Goal: Task Accomplishment & Management: Manage account settings

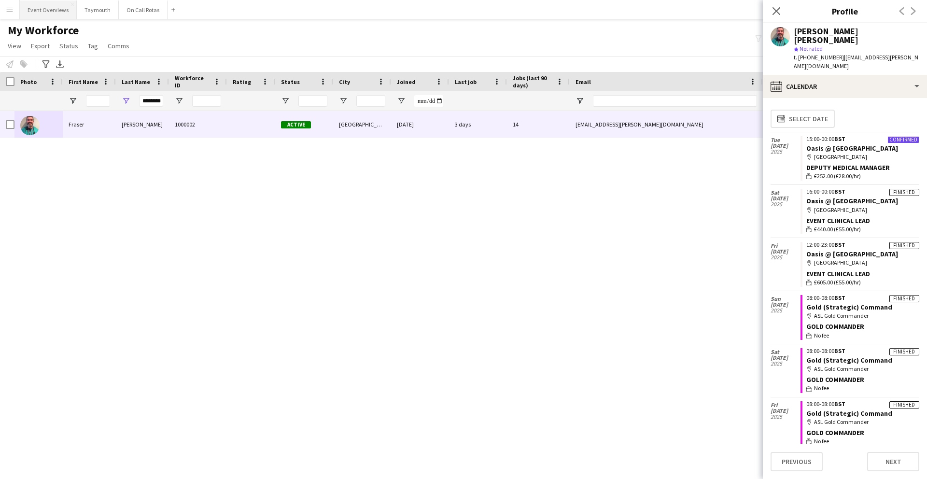
click at [44, 10] on button "Event Overviews Close" at bounding box center [48, 9] width 57 height 19
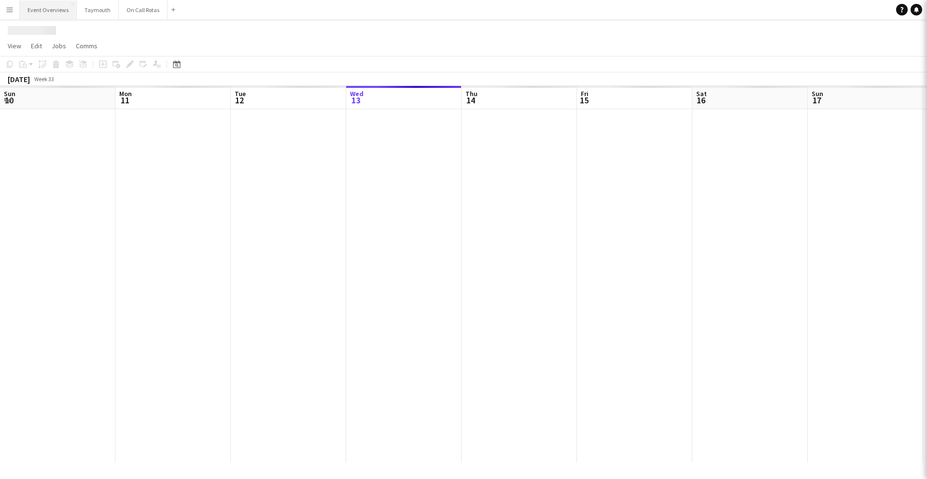
click at [39, 10] on button "Event Overviews Close" at bounding box center [48, 9] width 57 height 19
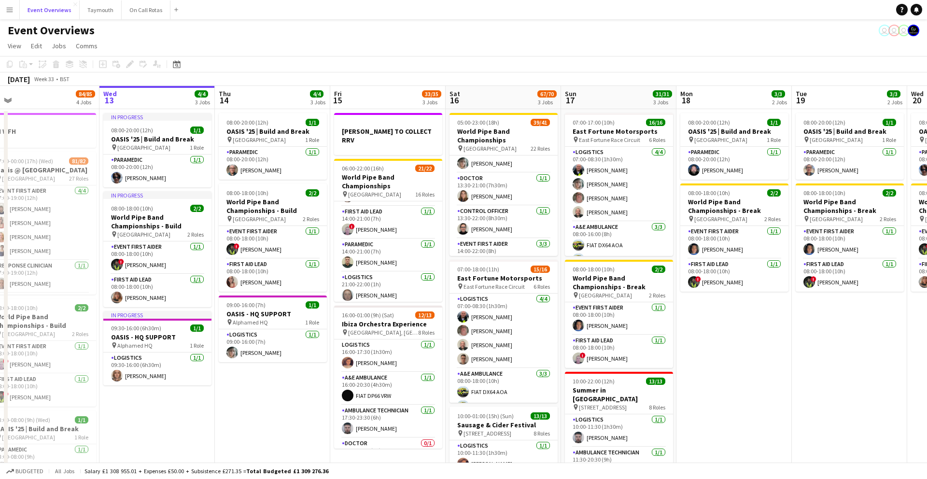
scroll to position [699, 0]
click at [120, 265] on app-user-avatar at bounding box center [117, 265] width 12 height 12
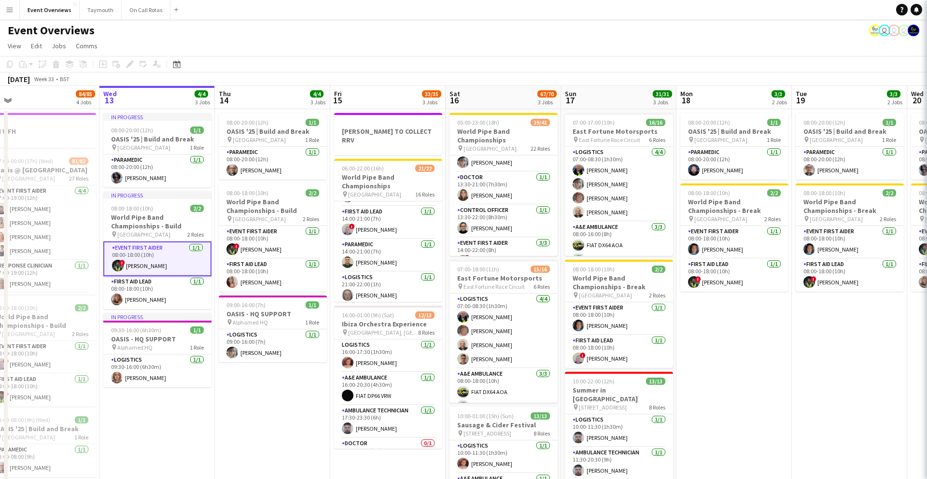
click at [115, 266] on app-user-avatar at bounding box center [118, 266] width 12 height 12
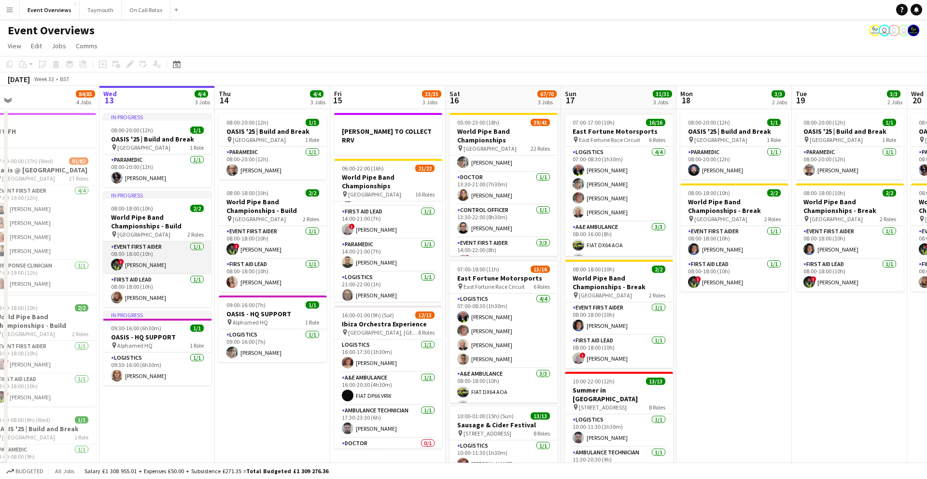
click at [115, 266] on app-user-avatar at bounding box center [117, 265] width 12 height 12
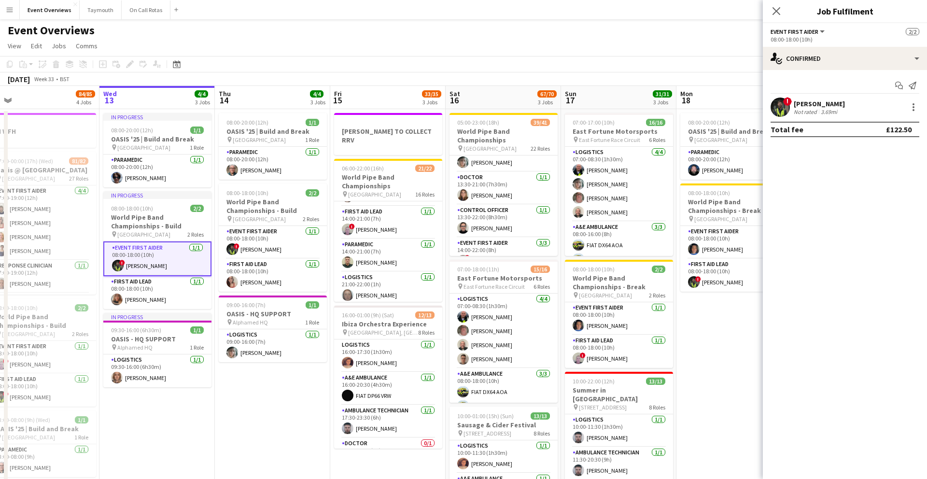
click at [781, 108] on app-user-avatar at bounding box center [780, 107] width 19 height 19
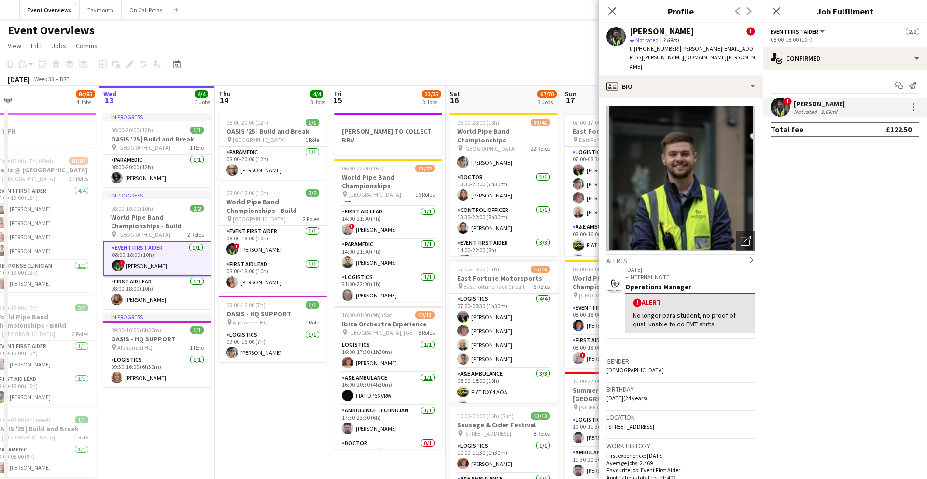
scroll to position [30, 0]
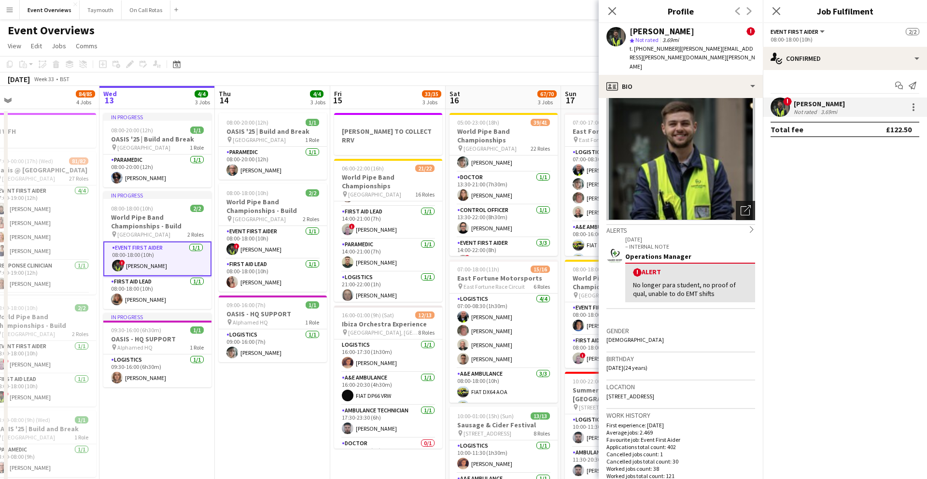
click at [743, 205] on icon "Open photos pop-in" at bounding box center [746, 210] width 10 height 10
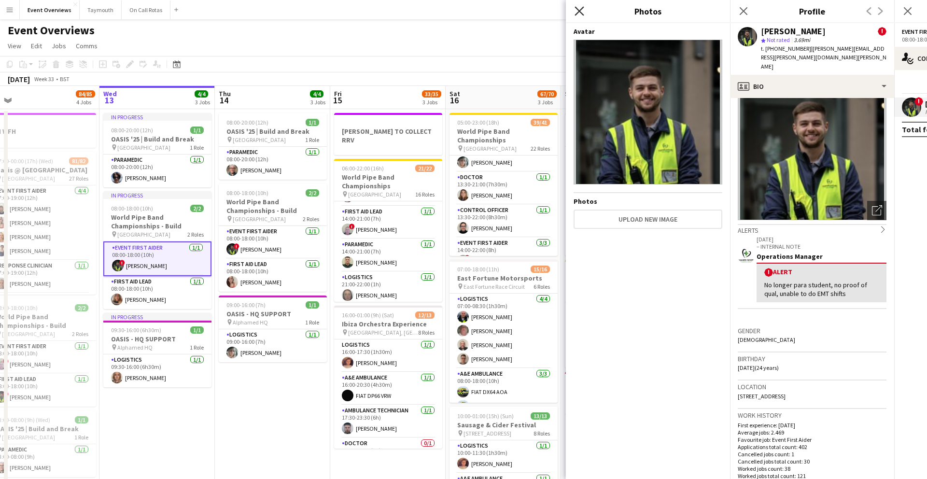
click at [579, 14] on icon "Close pop-in" at bounding box center [579, 10] width 9 height 9
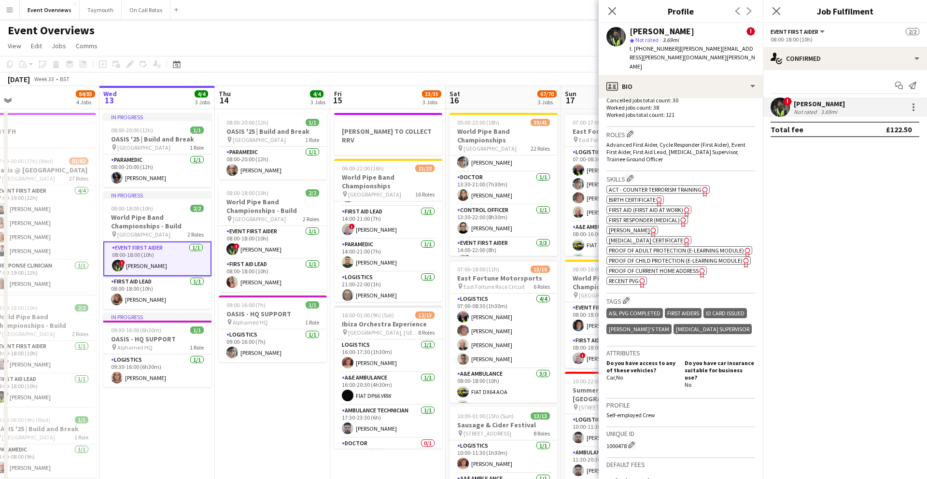
scroll to position [516, 0]
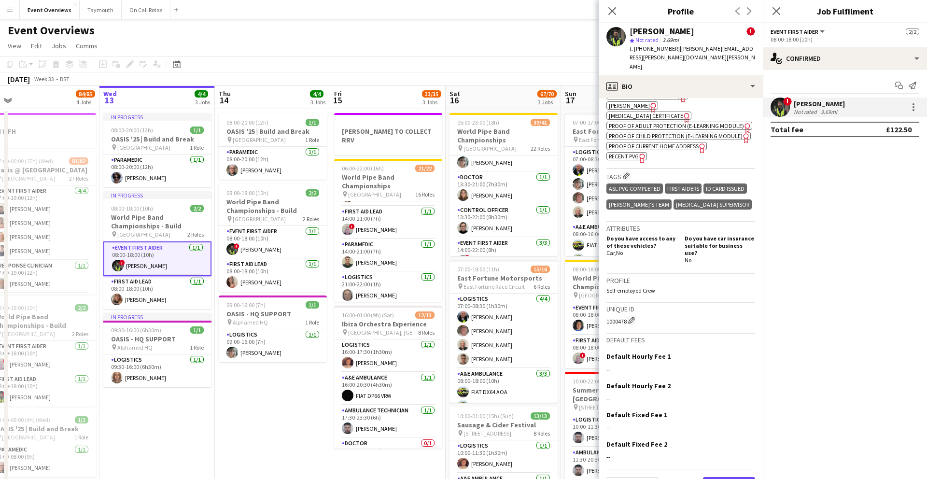
click at [720, 477] on button "Next" at bounding box center [729, 486] width 52 height 19
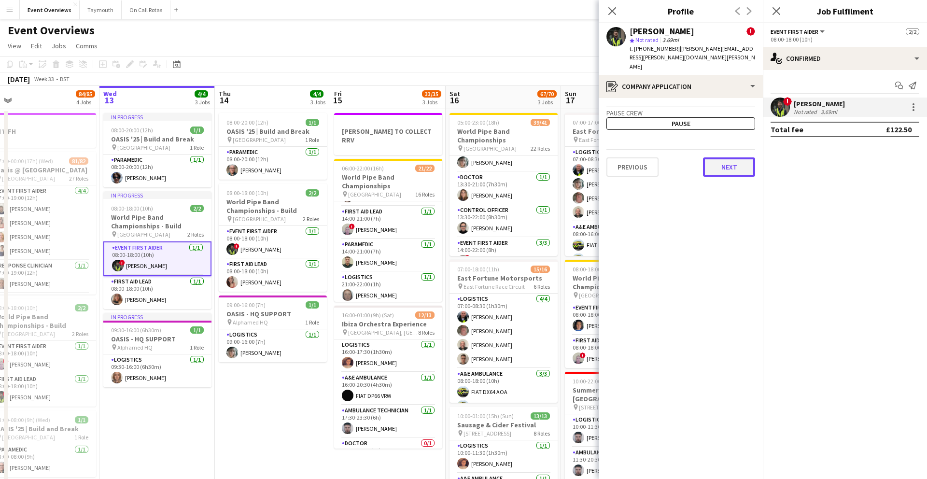
click at [717, 157] on button "Next" at bounding box center [729, 166] width 52 height 19
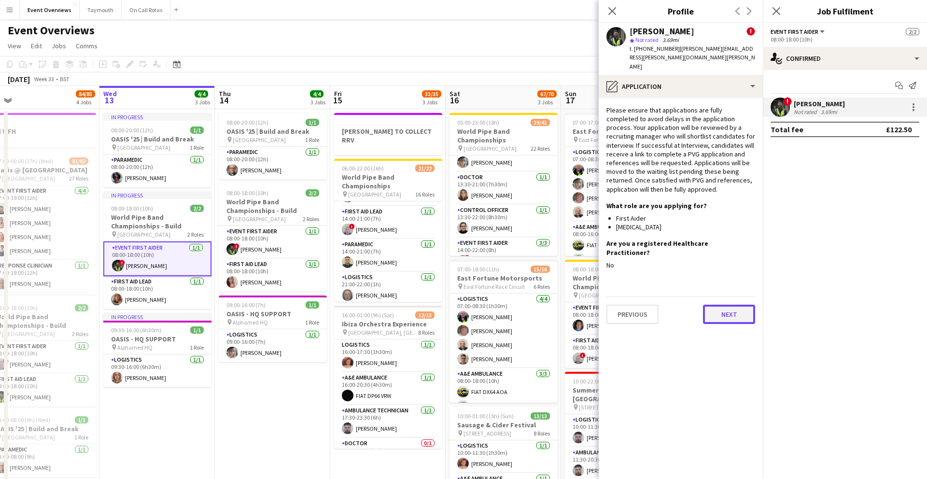
click at [722, 305] on button "Next" at bounding box center [729, 314] width 52 height 19
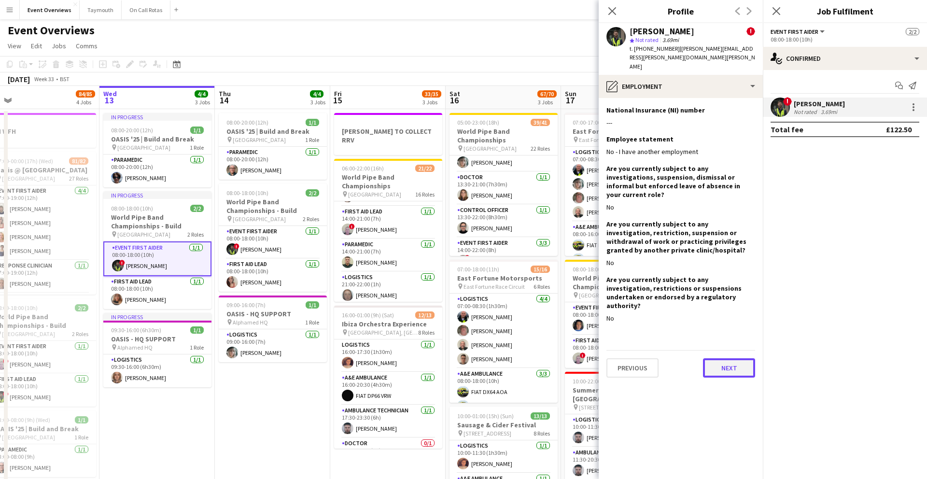
click at [726, 358] on button "Next" at bounding box center [729, 367] width 52 height 19
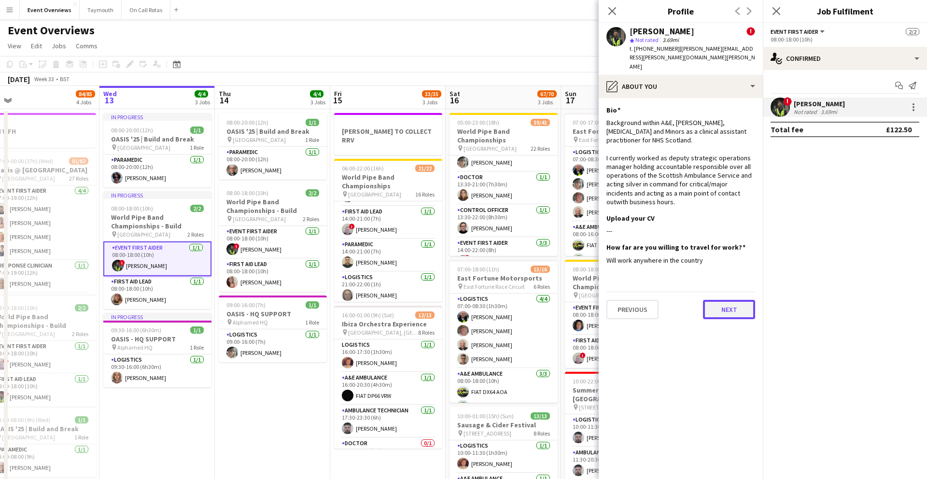
click at [728, 300] on button "Next" at bounding box center [729, 309] width 52 height 19
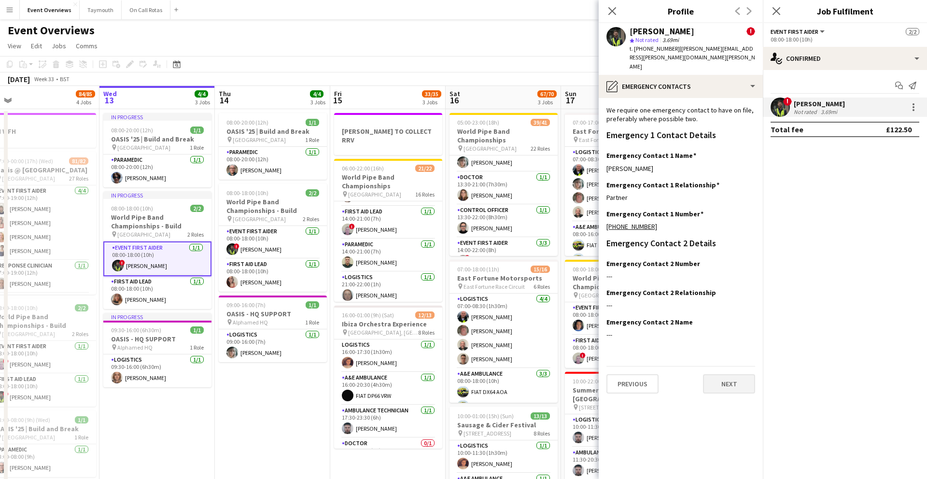
scroll to position [16, 0]
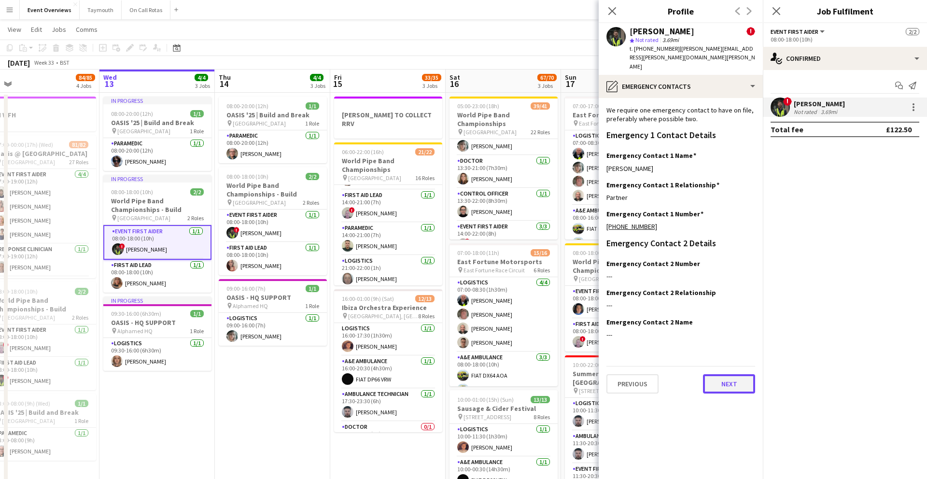
click at [718, 374] on button "Next" at bounding box center [729, 383] width 52 height 19
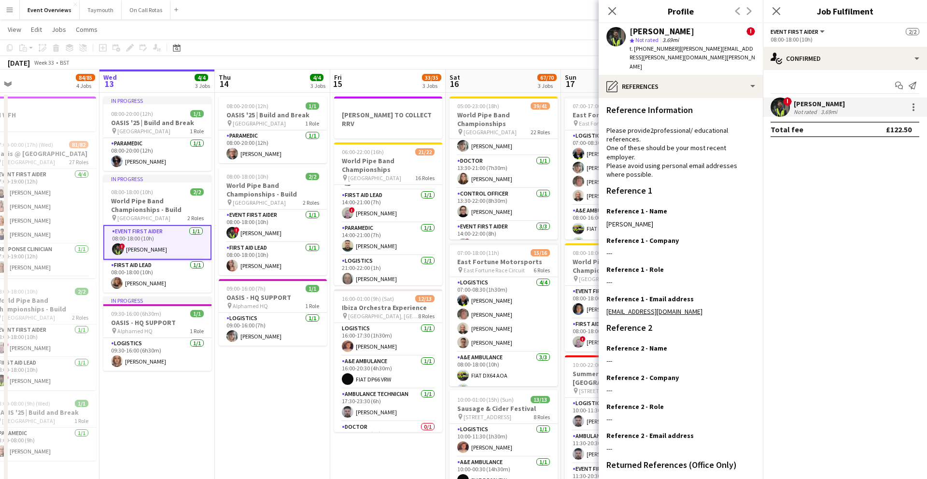
scroll to position [88, 0]
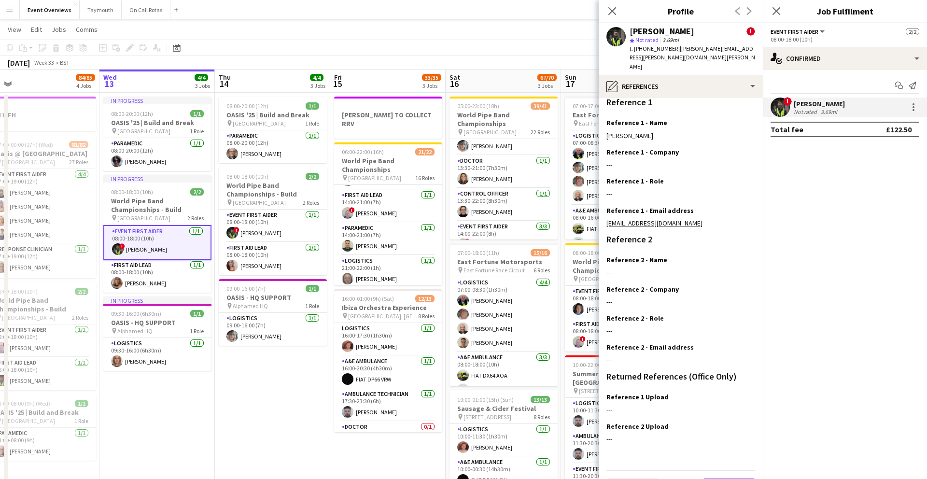
click at [730, 479] on button "Next" at bounding box center [729, 488] width 52 height 19
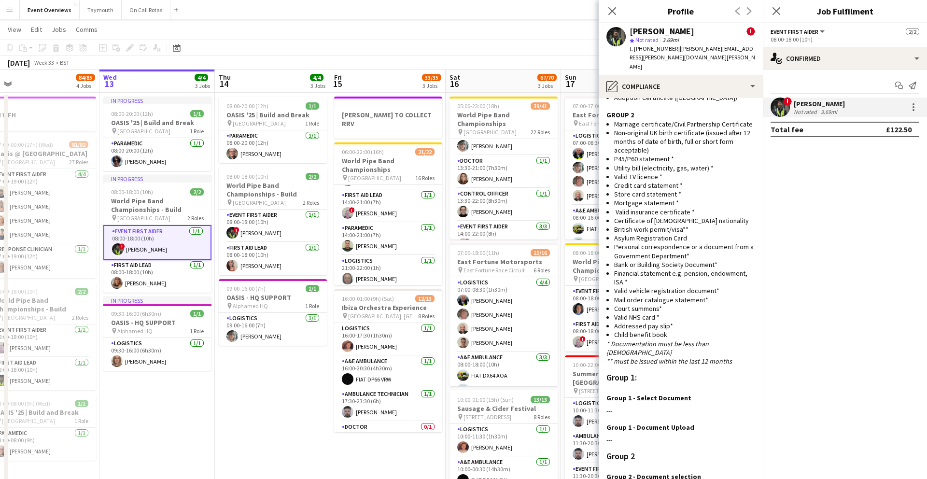
scroll to position [666, 0]
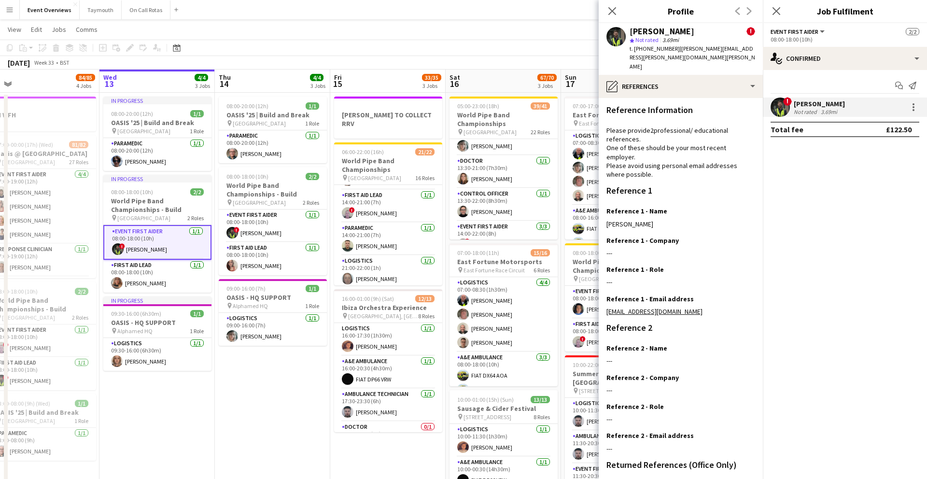
scroll to position [88, 0]
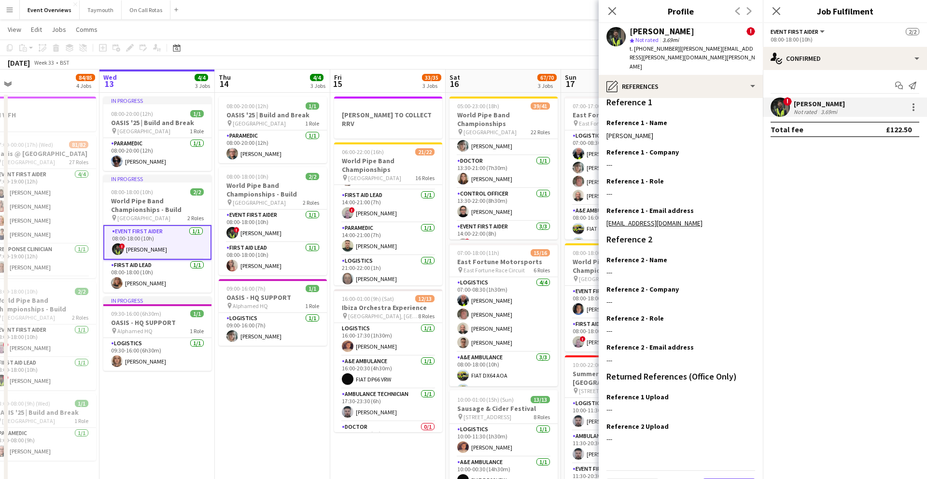
click at [726, 479] on button "Next" at bounding box center [729, 488] width 52 height 19
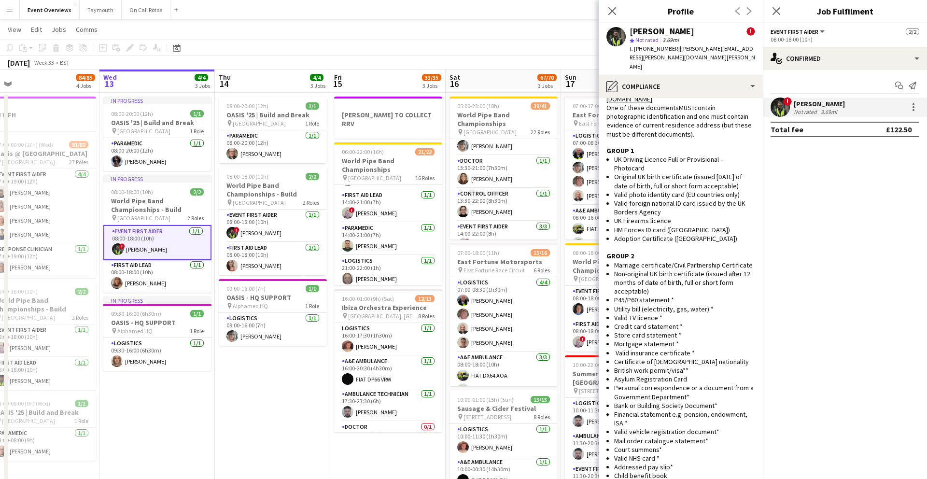
scroll to position [666, 0]
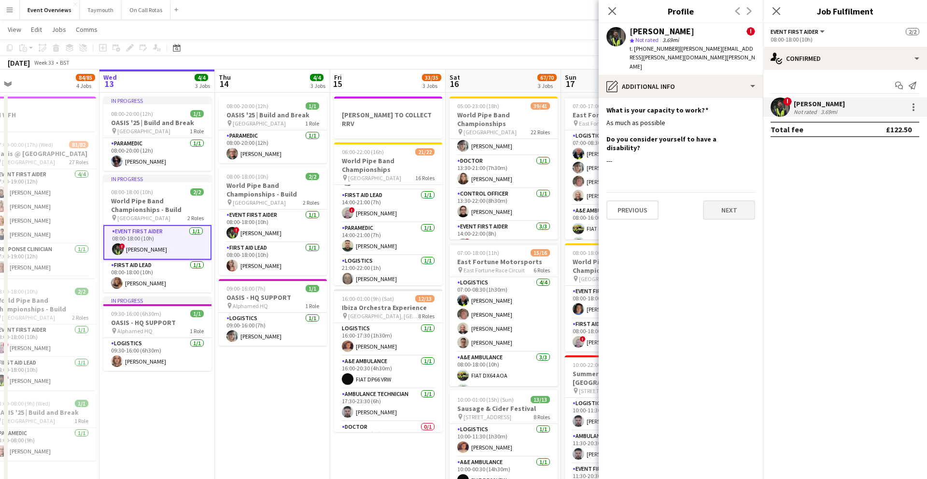
scroll to position [0, 0]
click at [730, 200] on button "Next" at bounding box center [729, 209] width 52 height 19
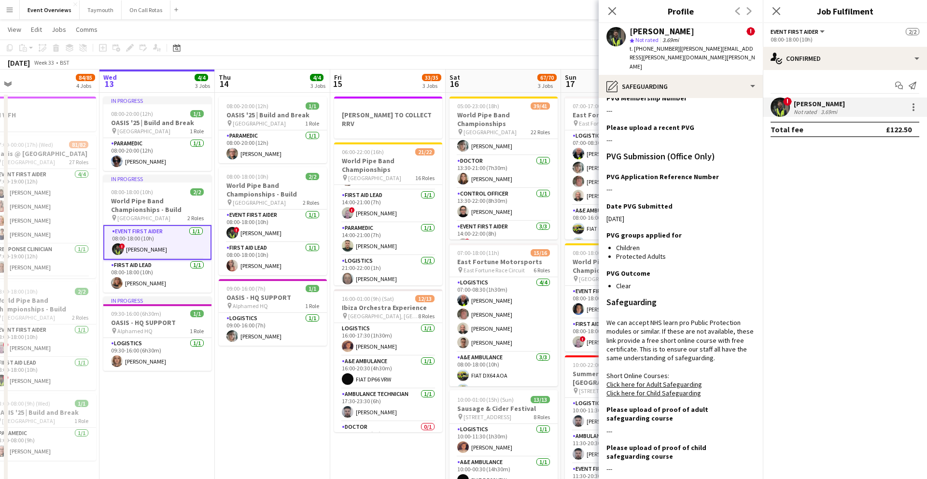
scroll to position [147, 0]
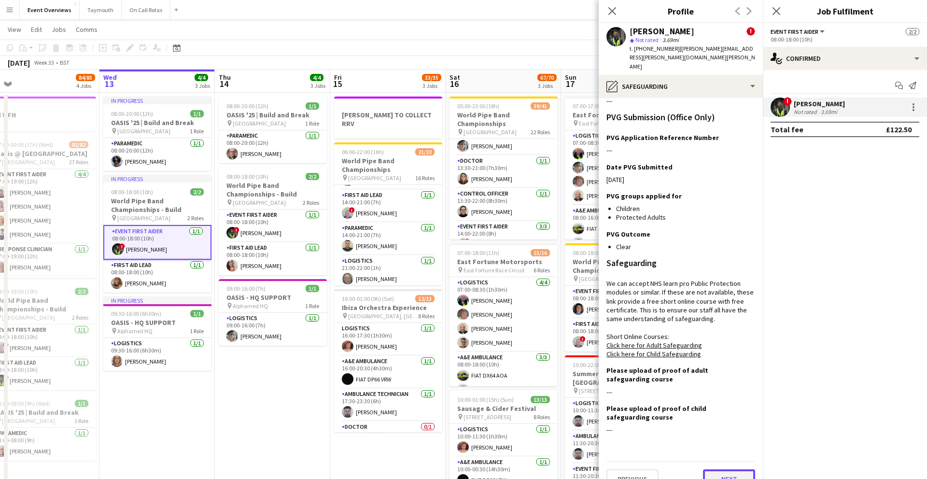
click at [726, 469] on button "Next" at bounding box center [729, 478] width 52 height 19
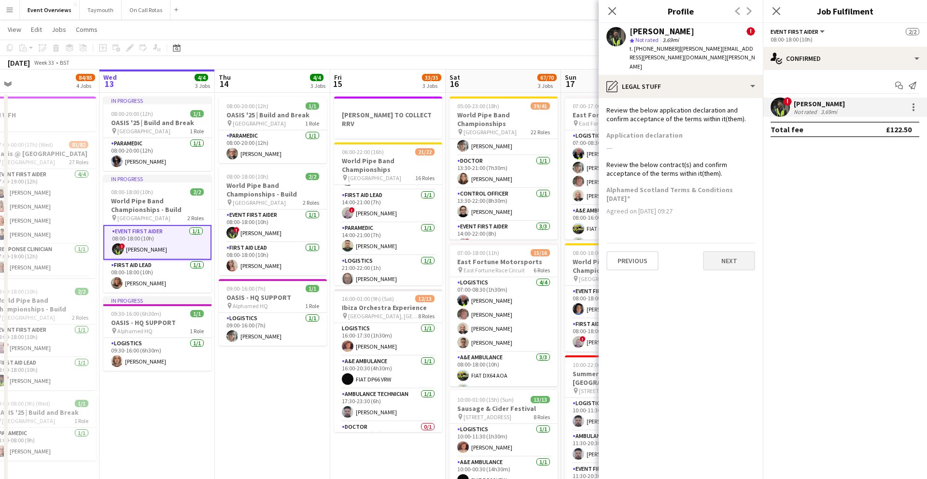
scroll to position [0, 0]
click at [716, 251] on button "Next" at bounding box center [729, 260] width 52 height 19
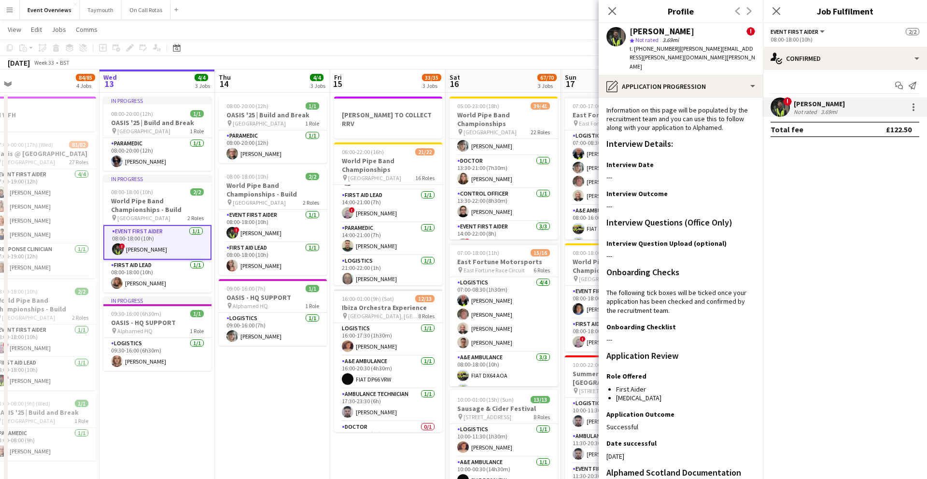
scroll to position [144, 0]
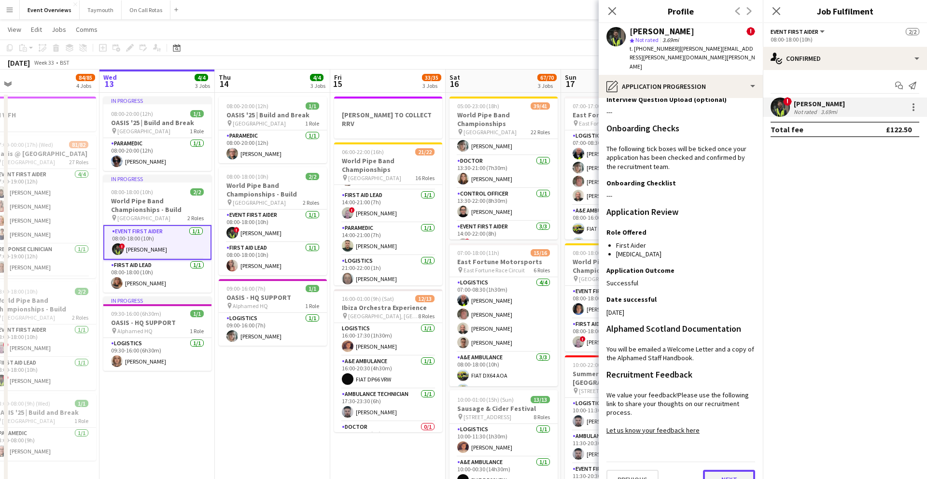
click at [719, 470] on button "Next" at bounding box center [729, 479] width 52 height 19
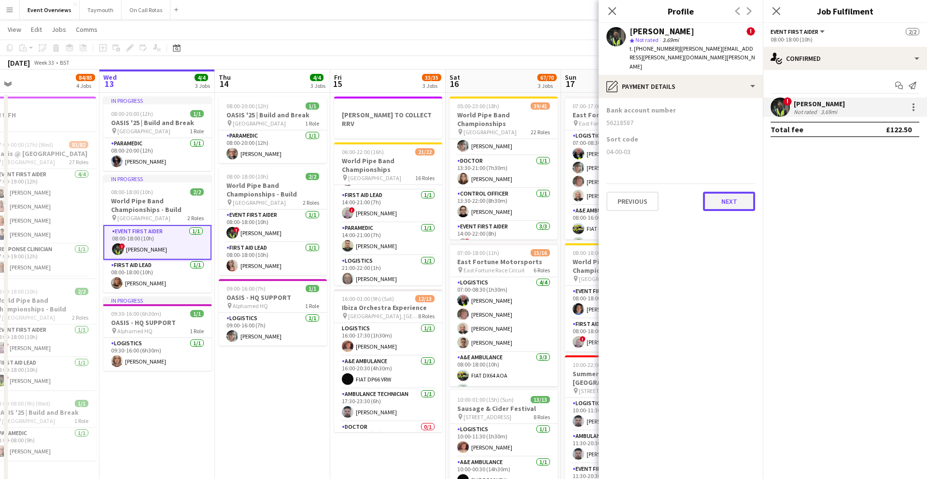
click at [722, 192] on button "Next" at bounding box center [729, 201] width 52 height 19
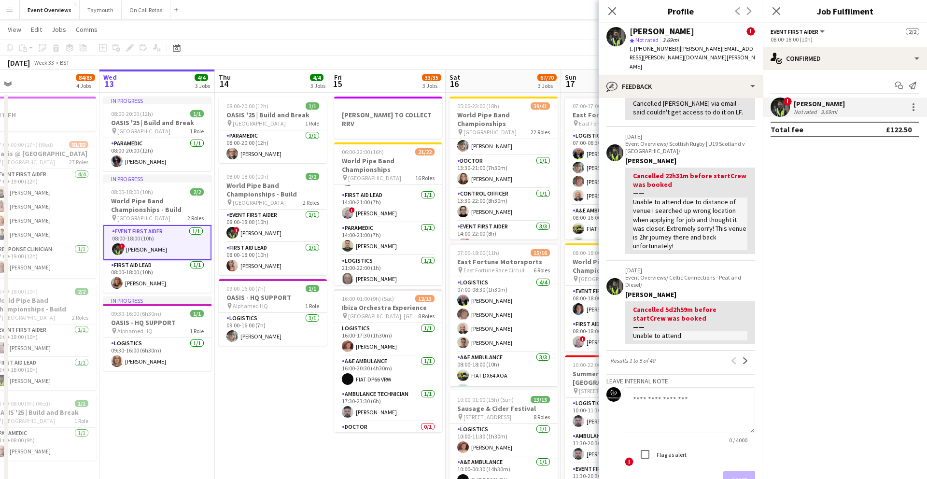
scroll to position [343, 0]
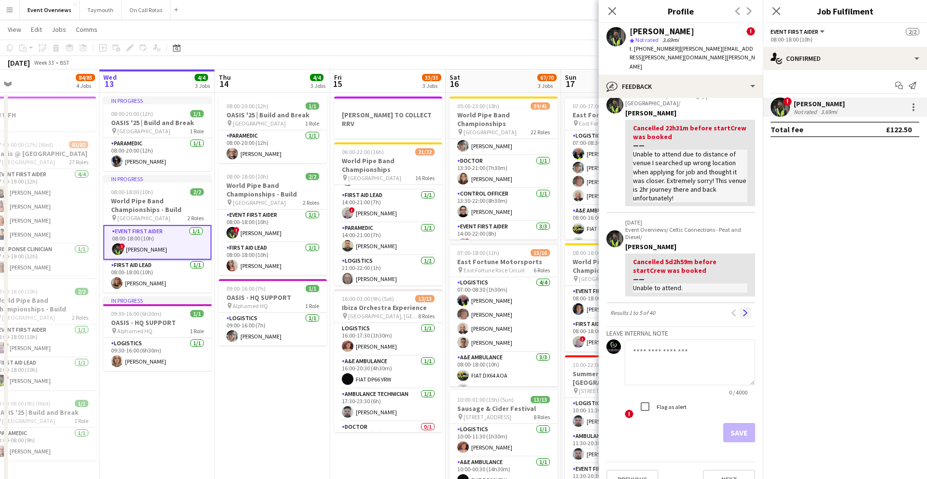
click at [746, 310] on app-icon "Next" at bounding box center [745, 313] width 7 height 7
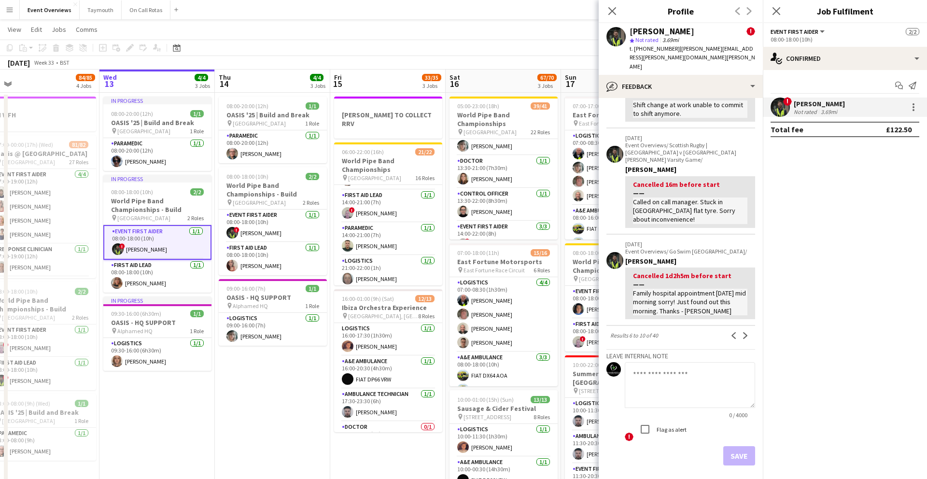
scroll to position [0, 0]
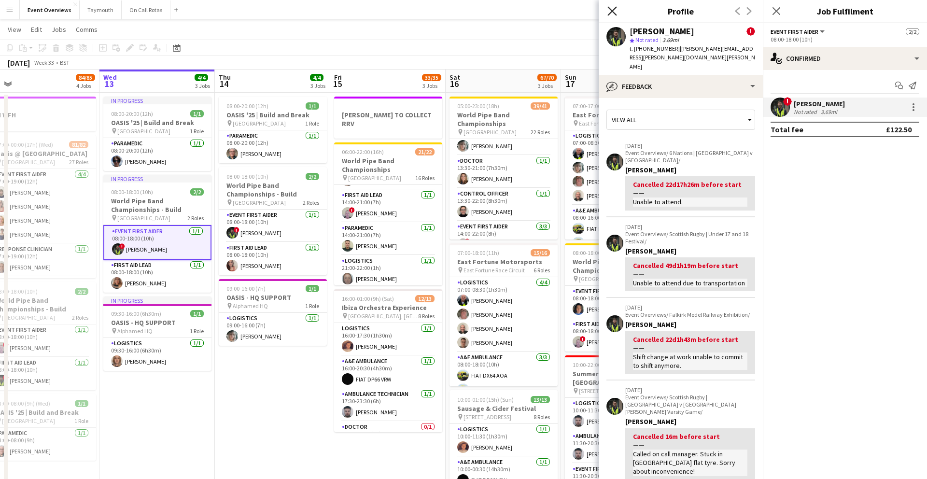
click at [608, 14] on icon at bounding box center [611, 10] width 9 height 9
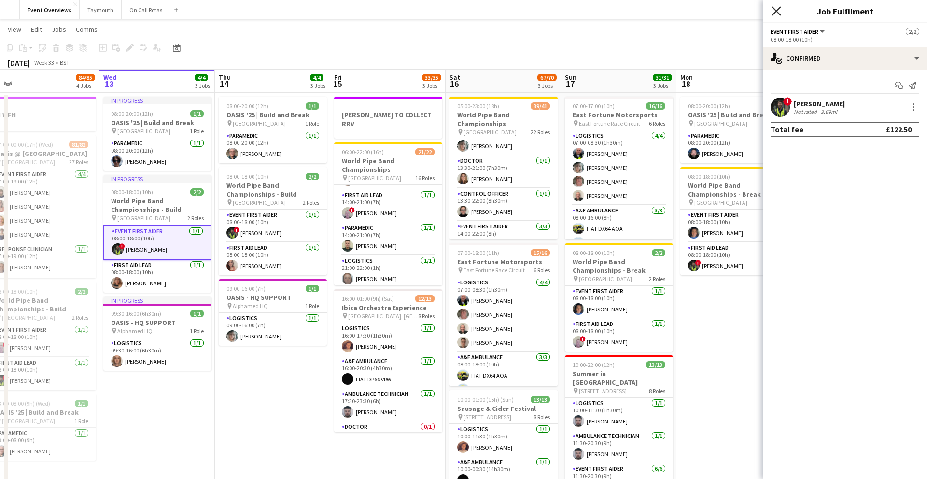
click at [776, 13] on icon "Close pop-in" at bounding box center [776, 10] width 9 height 9
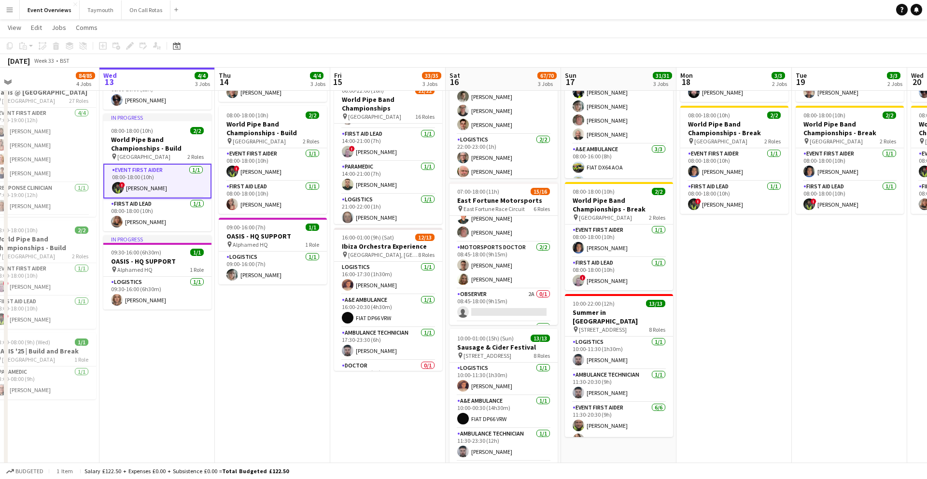
scroll to position [168, 0]
click at [517, 258] on app-card-role "Motorsports Doctor [DATE] 08:45-18:00 (9h15m) [PERSON_NAME] [PERSON_NAME]" at bounding box center [504, 267] width 108 height 47
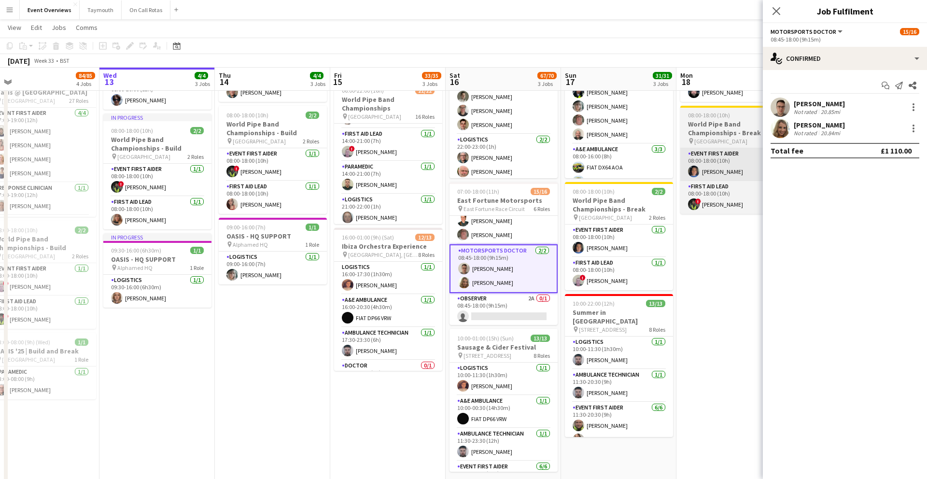
scroll to position [0, 246]
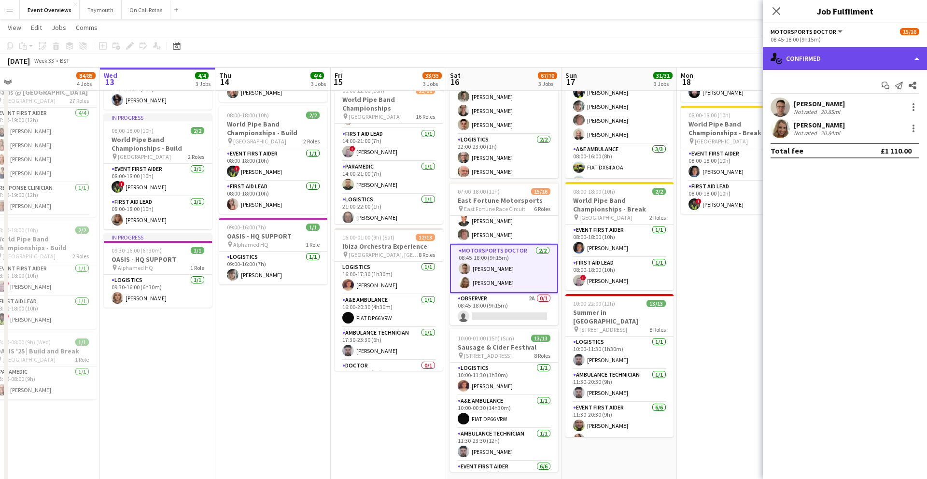
click at [852, 63] on div "single-neutral-actions-check-2 Confirmed" at bounding box center [845, 58] width 164 height 23
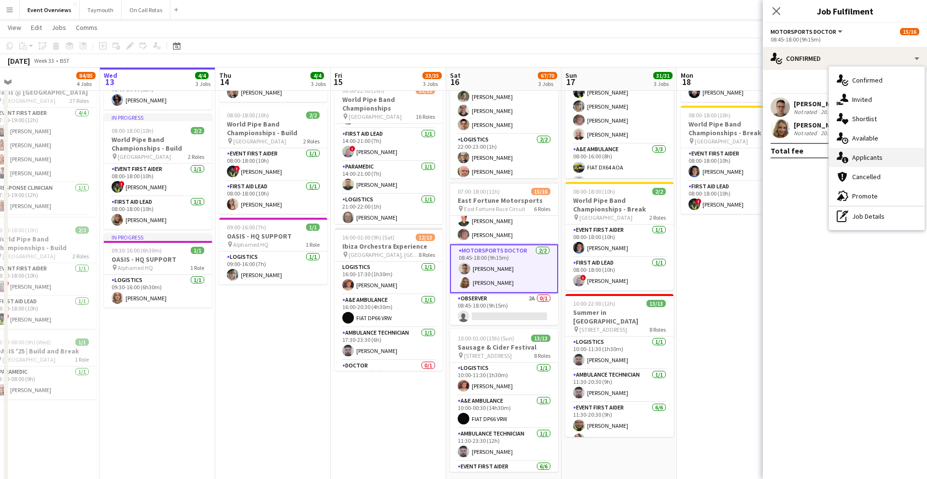
click at [872, 158] on div "single-neutral-actions-information Applicants" at bounding box center [877, 157] width 96 height 19
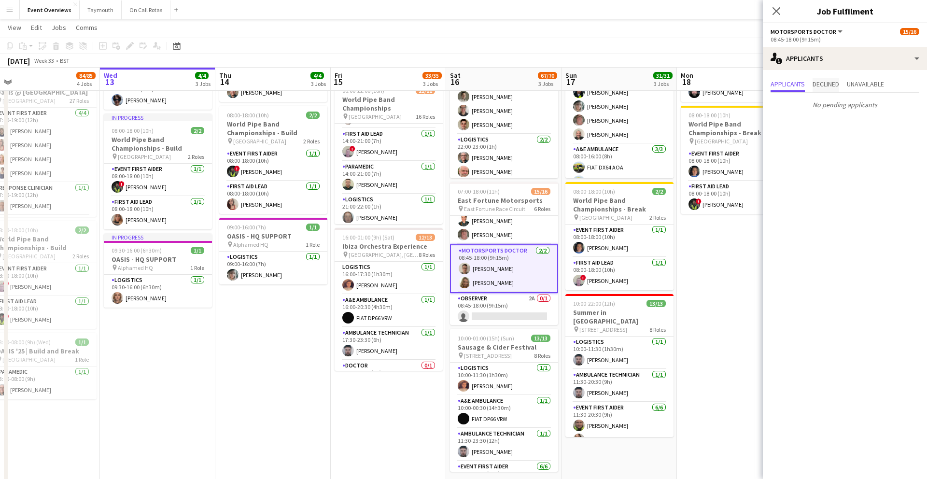
click at [822, 81] on span "Declined" at bounding box center [826, 84] width 27 height 7
click at [869, 83] on span "Unavailable" at bounding box center [865, 84] width 37 height 7
click at [778, 12] on icon "Close pop-in" at bounding box center [776, 10] width 9 height 9
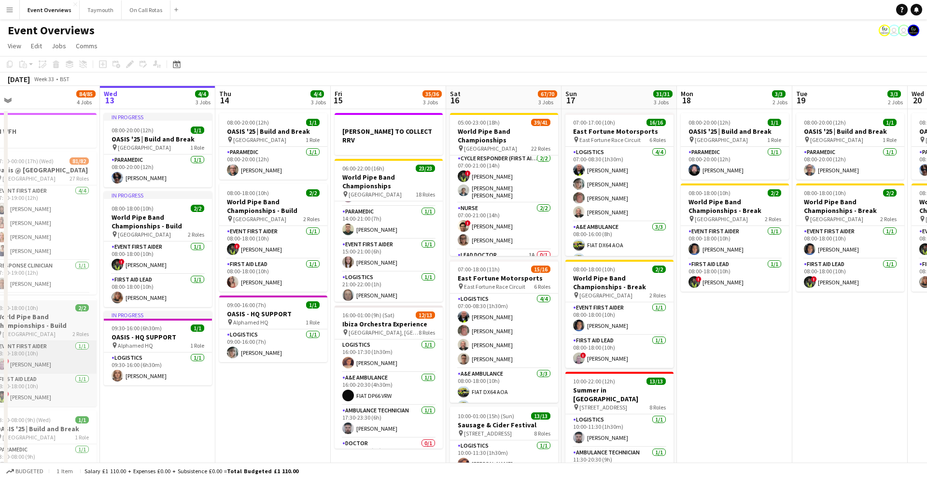
scroll to position [0, 0]
